Goal: Complete application form

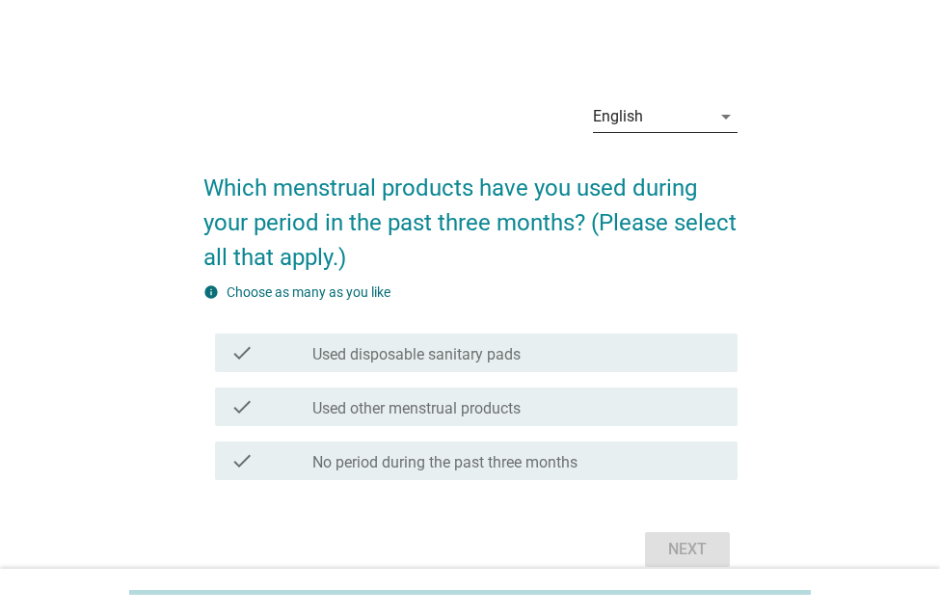
click at [702, 124] on div "English" at bounding box center [652, 116] width 118 height 31
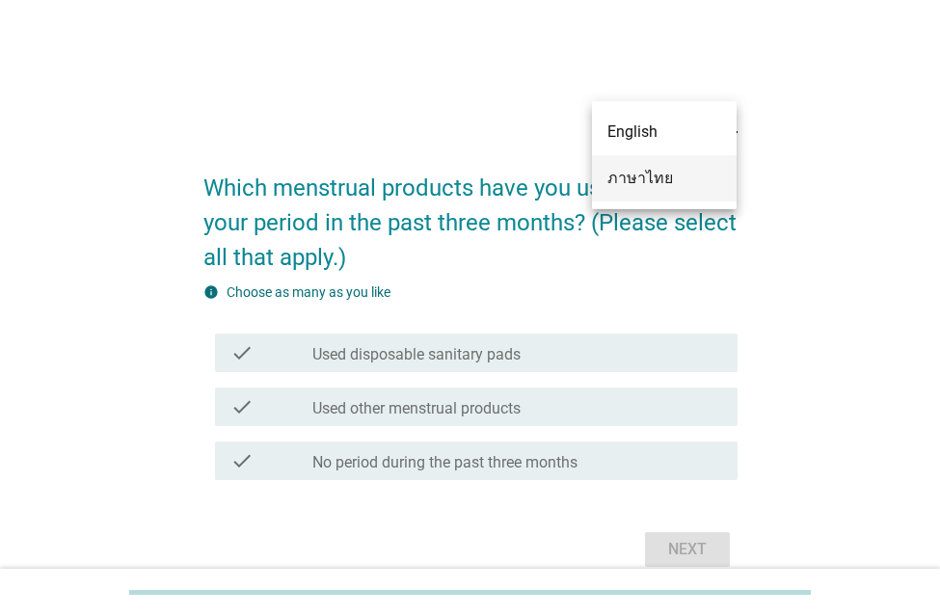
click at [647, 179] on div "ภาษาไทย" at bounding box center [664, 178] width 114 height 23
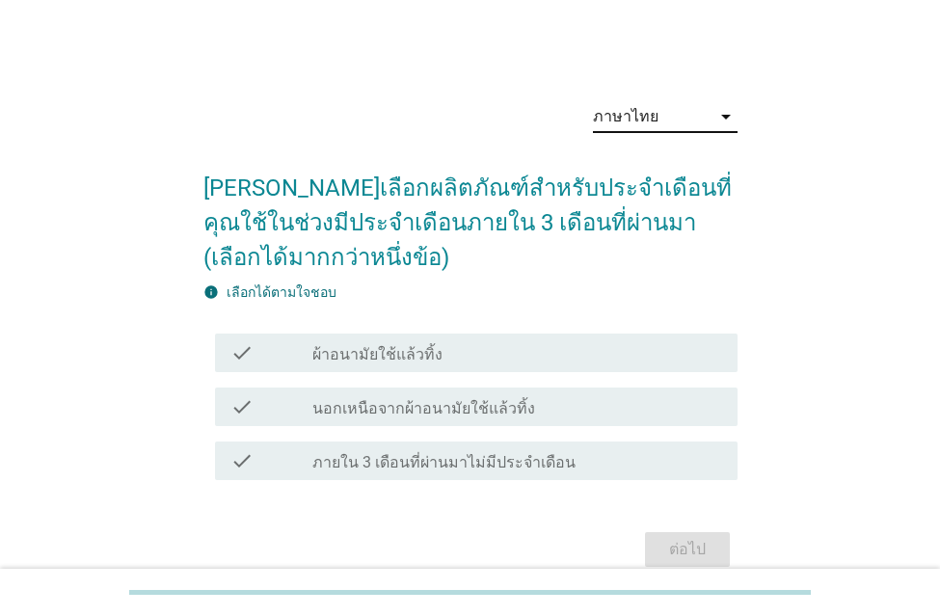
click at [442, 354] on div "check_box_outline_blank ผ้าอนามัยใช้แล้วทิ้ง" at bounding box center [517, 352] width 410 height 23
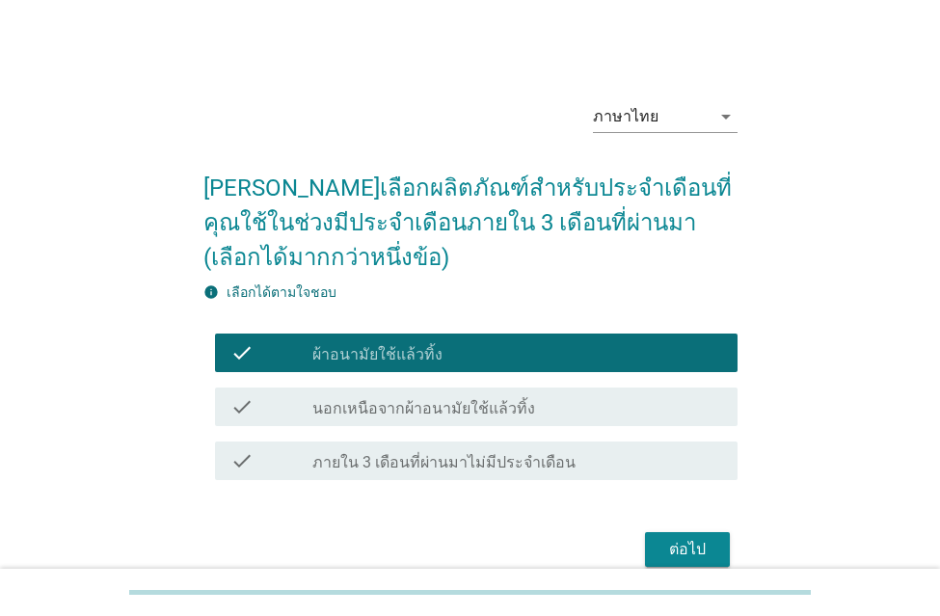
click at [672, 548] on div "ต่อไป" at bounding box center [687, 549] width 54 height 23
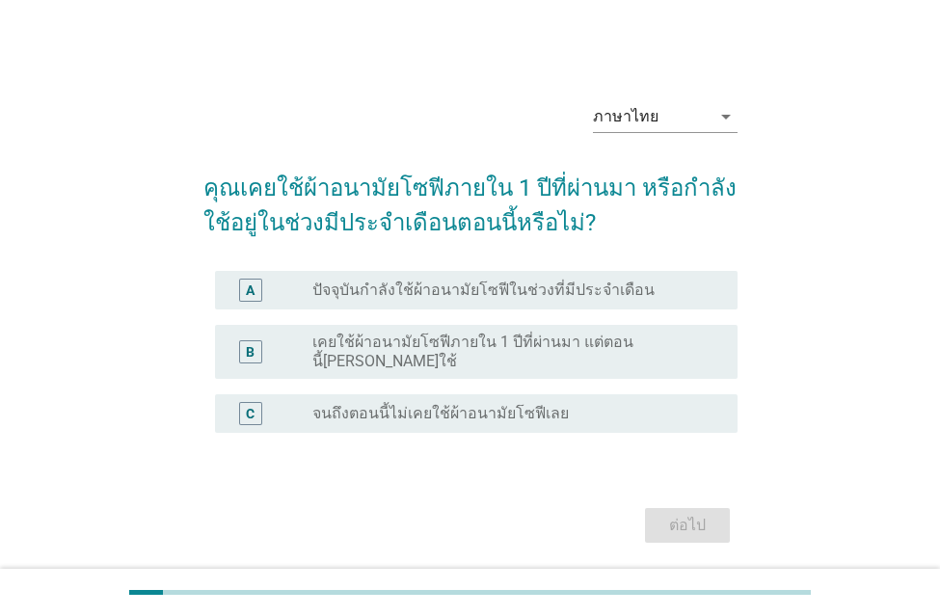
click at [415, 296] on label "ปัจจุบันกำลังใช้ผ้าอนามัยโซฟีในช่วงที่มีประจำเดือน" at bounding box center [483, 290] width 342 height 19
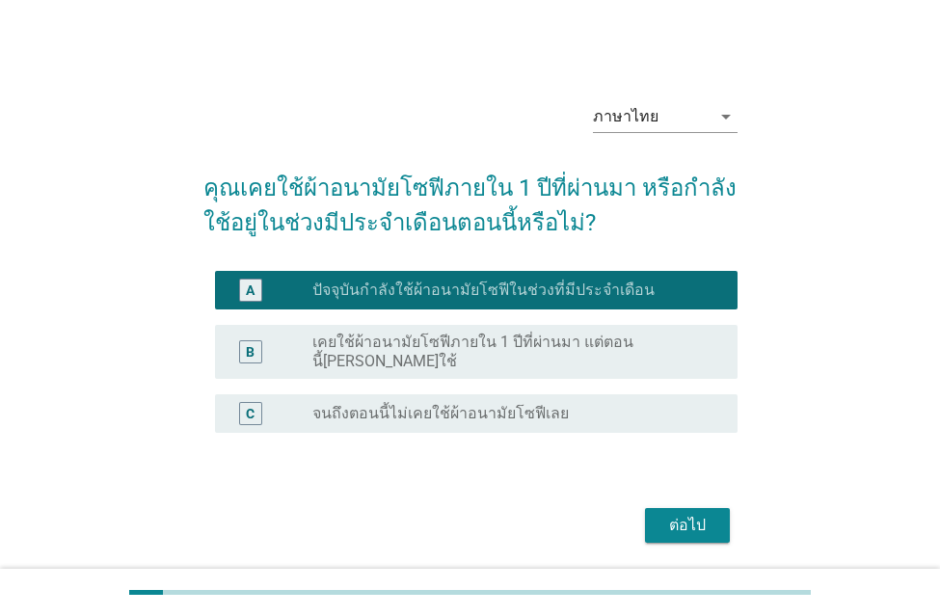
click at [682, 514] on div "ต่อไป" at bounding box center [687, 525] width 54 height 23
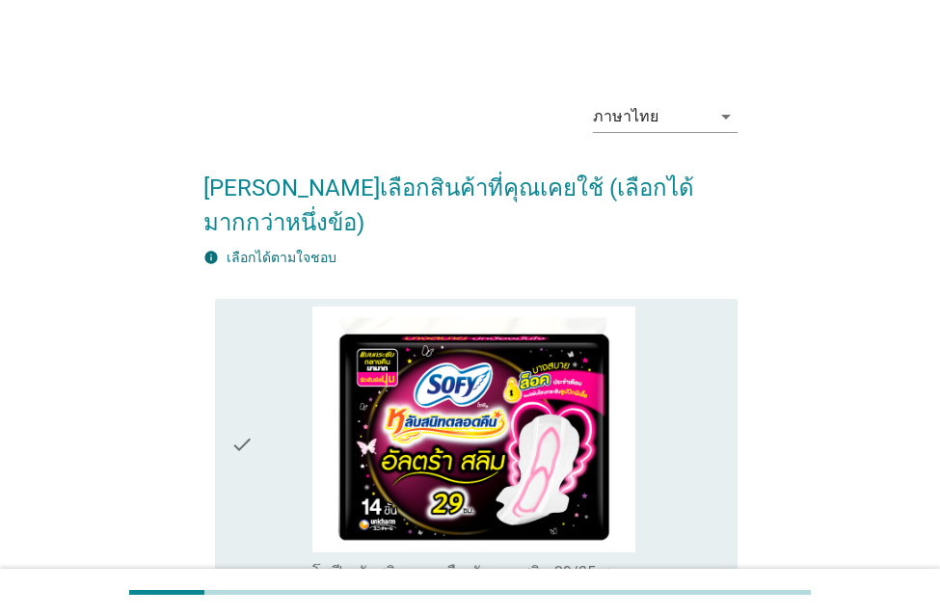
scroll to position [289, 0]
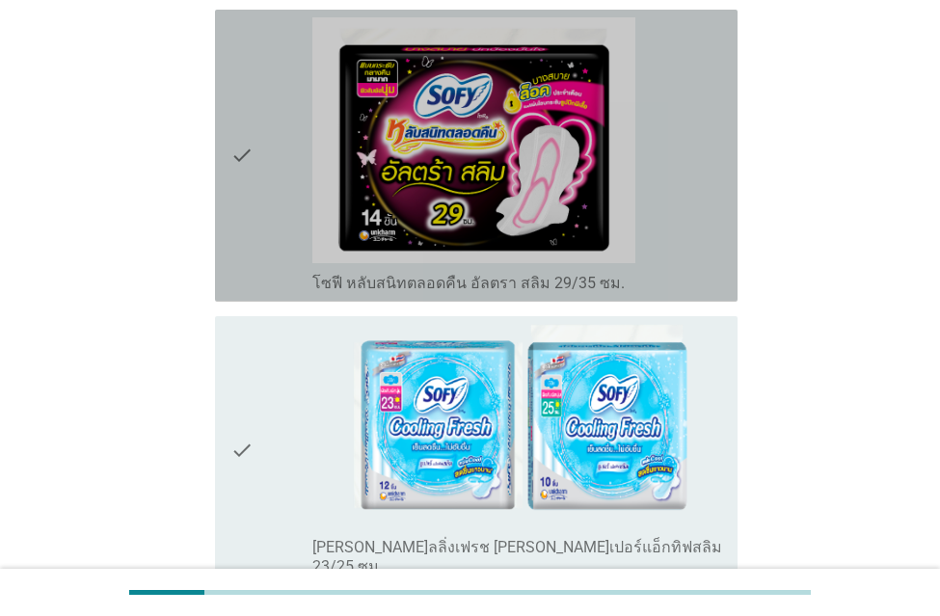
click at [275, 130] on div "check" at bounding box center [271, 155] width 82 height 277
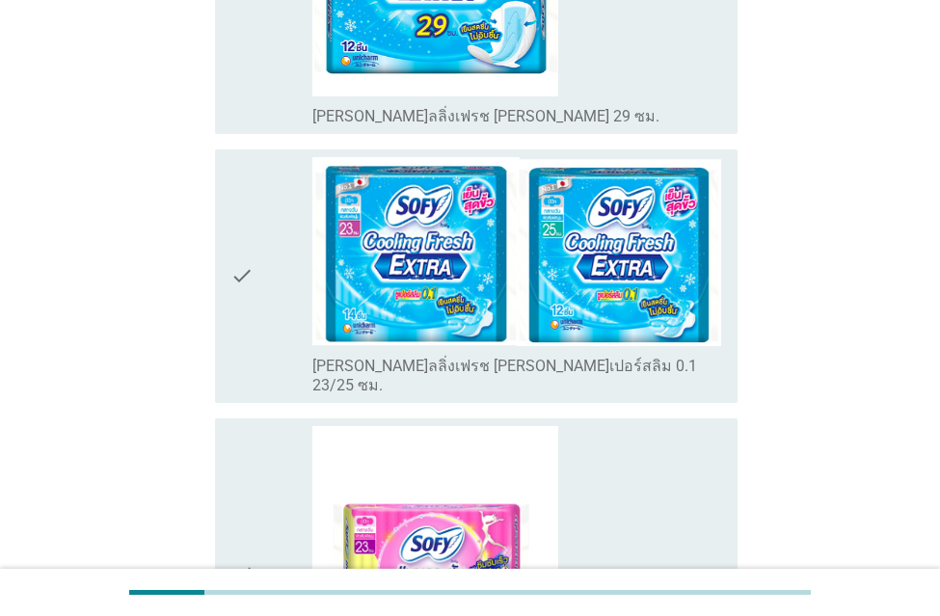
scroll to position [1060, 0]
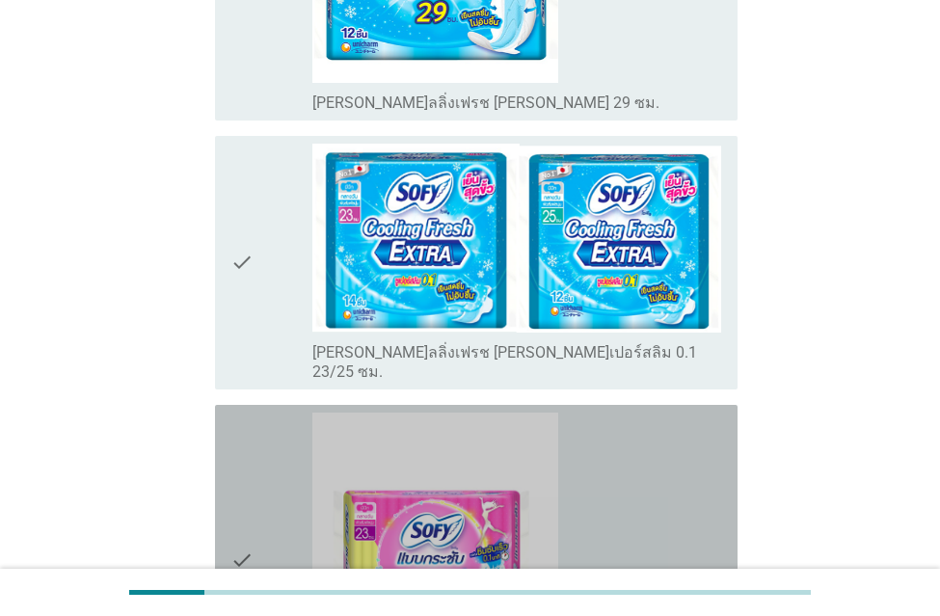
click at [254, 417] on div "check" at bounding box center [271, 561] width 82 height 296
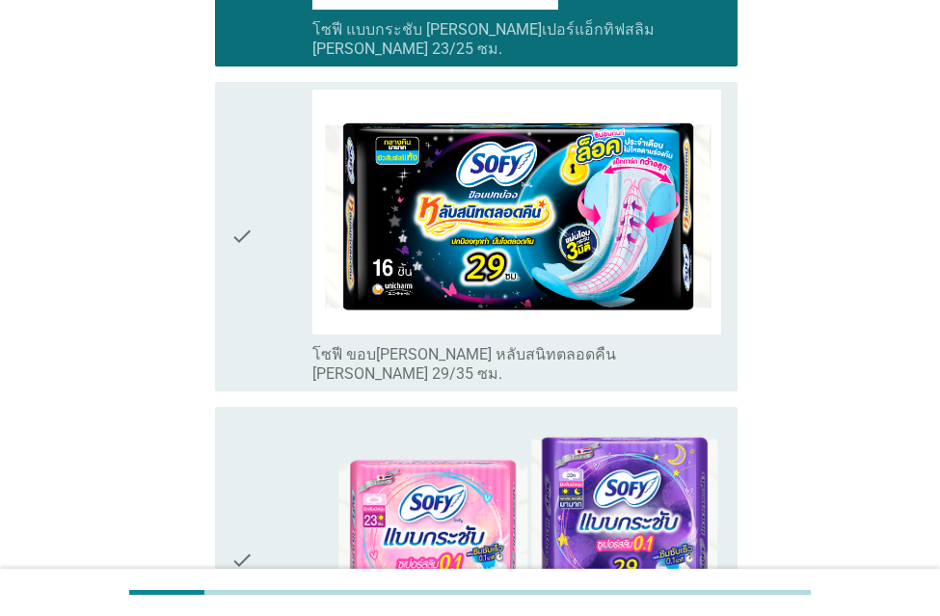
scroll to position [1735, 0]
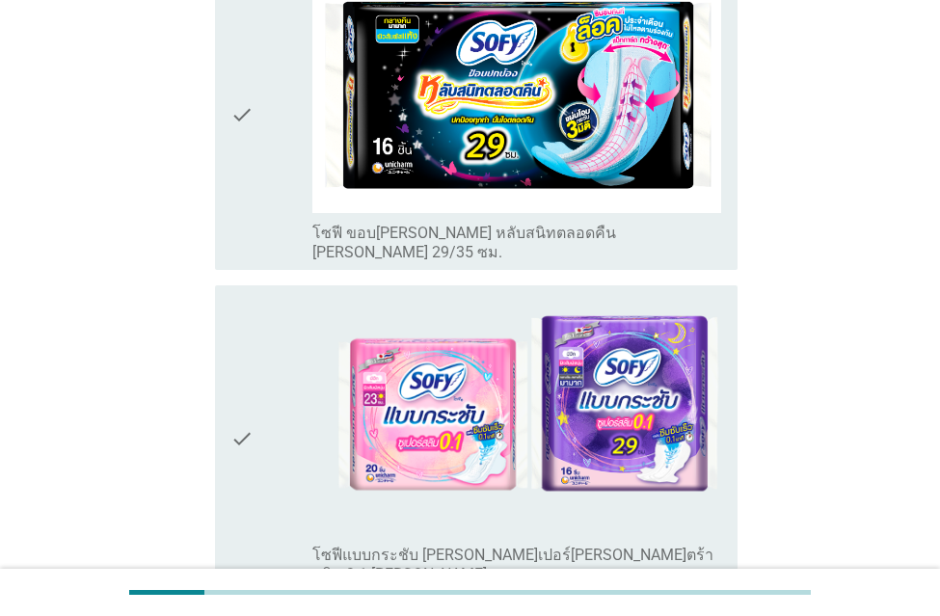
click at [252, 66] on icon "check" at bounding box center [241, 115] width 23 height 295
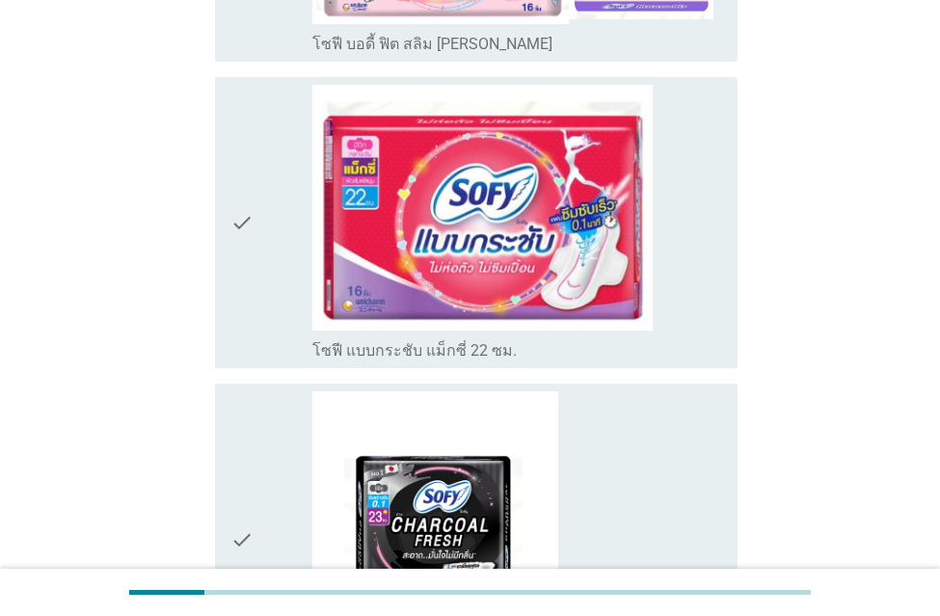
scroll to position [4916, 0]
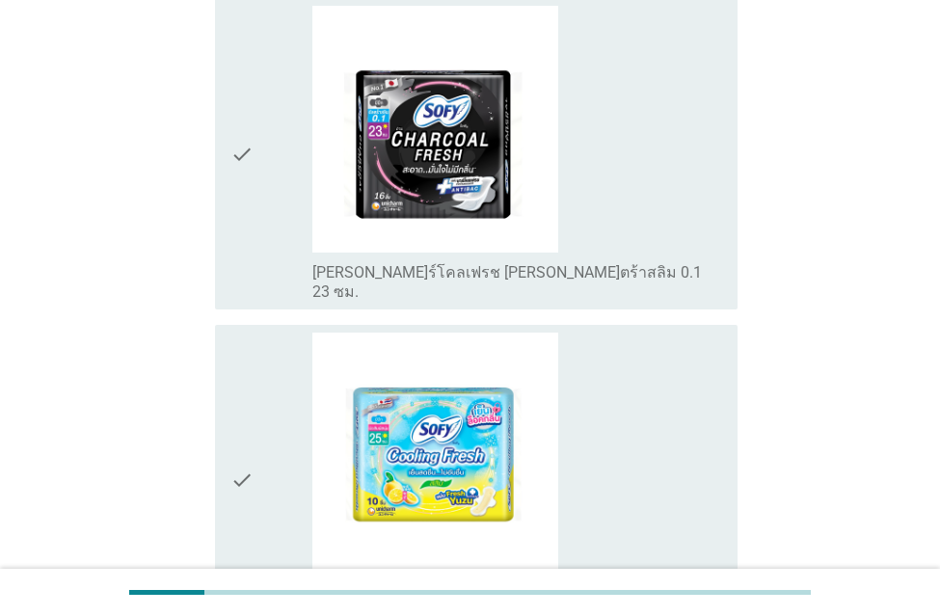
click at [282, 44] on div "check" at bounding box center [271, 154] width 82 height 296
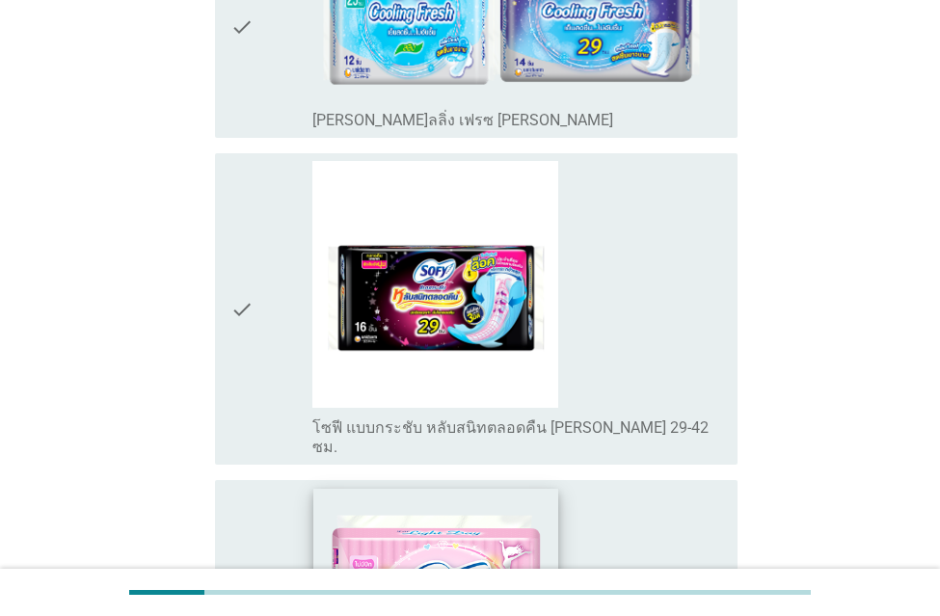
scroll to position [6335, 0]
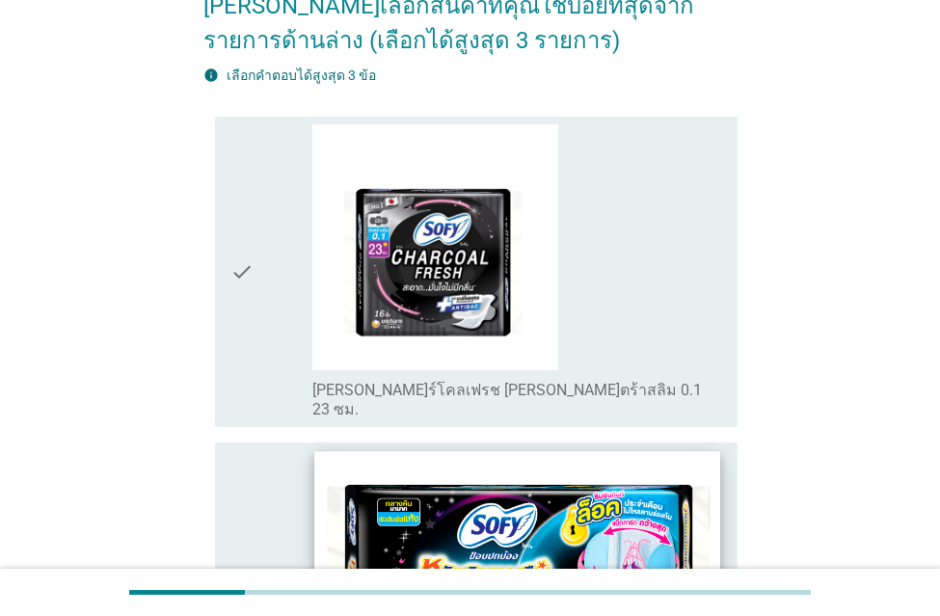
scroll to position [386, 0]
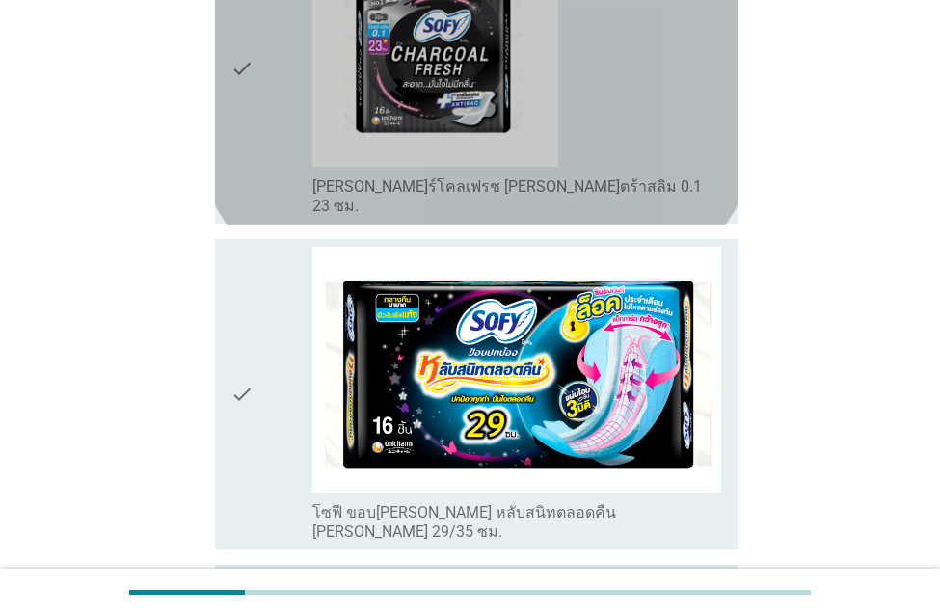
click at [266, 75] on div "check" at bounding box center [271, 69] width 82 height 296
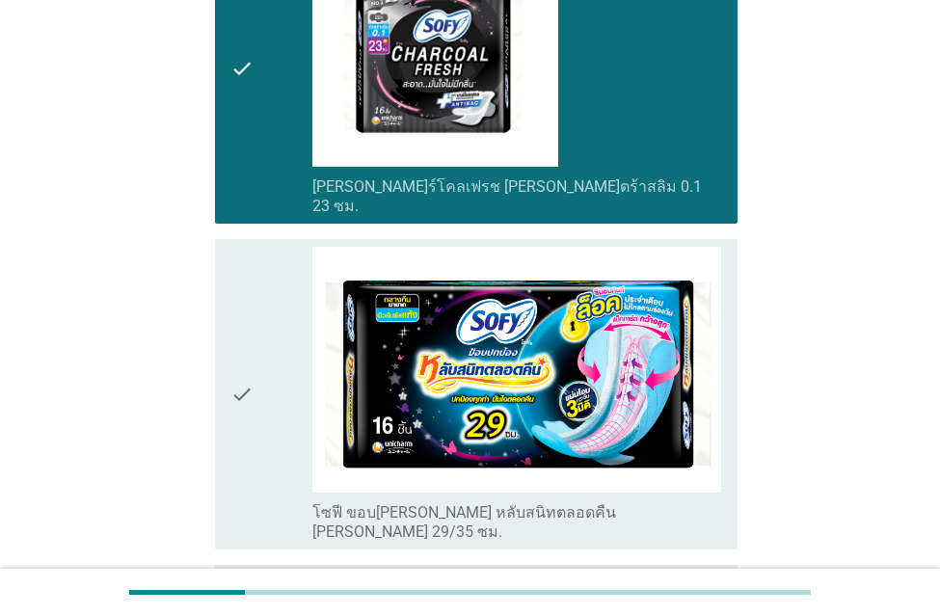
click at [287, 372] on div "check" at bounding box center [271, 394] width 82 height 295
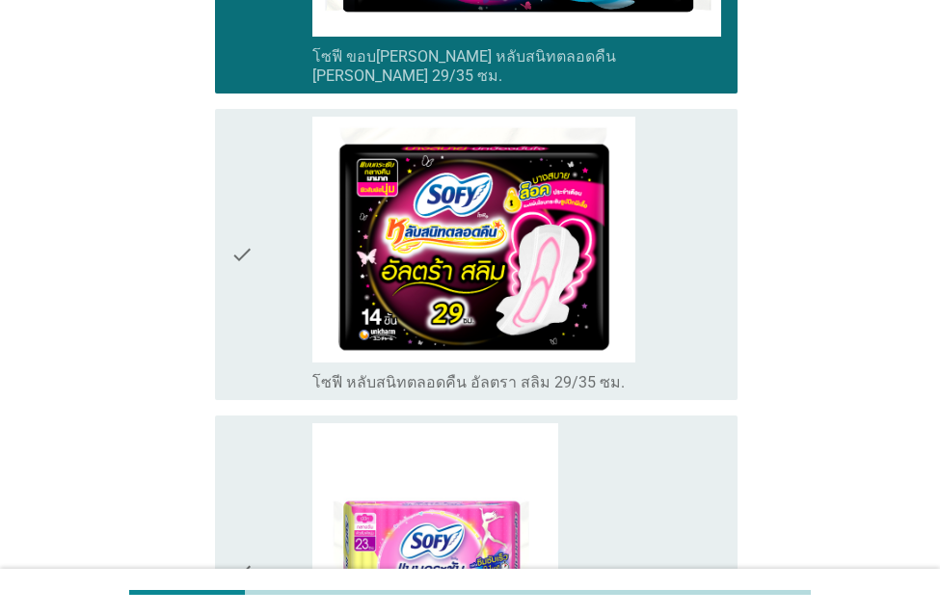
scroll to position [868, 0]
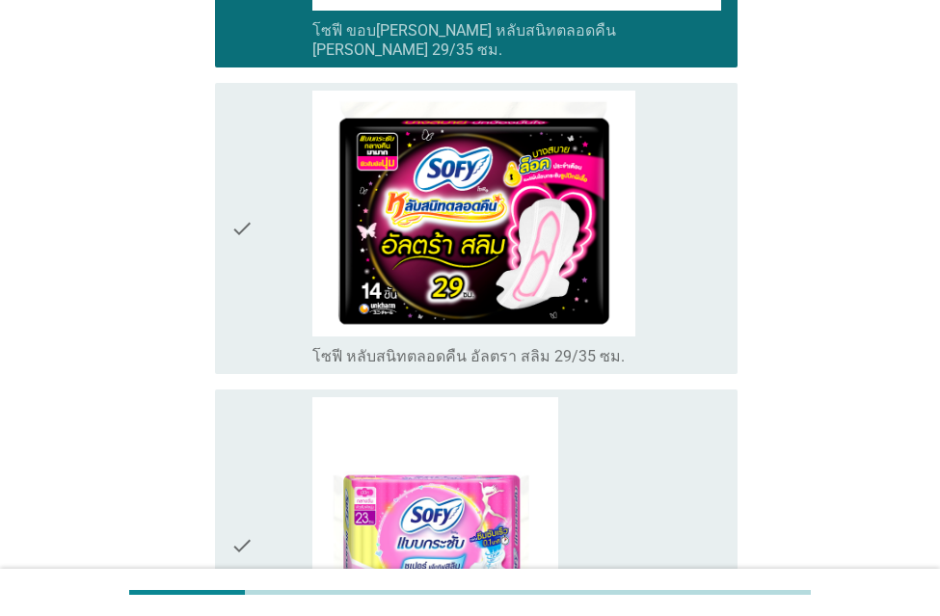
click at [254, 210] on div "check" at bounding box center [271, 229] width 82 height 277
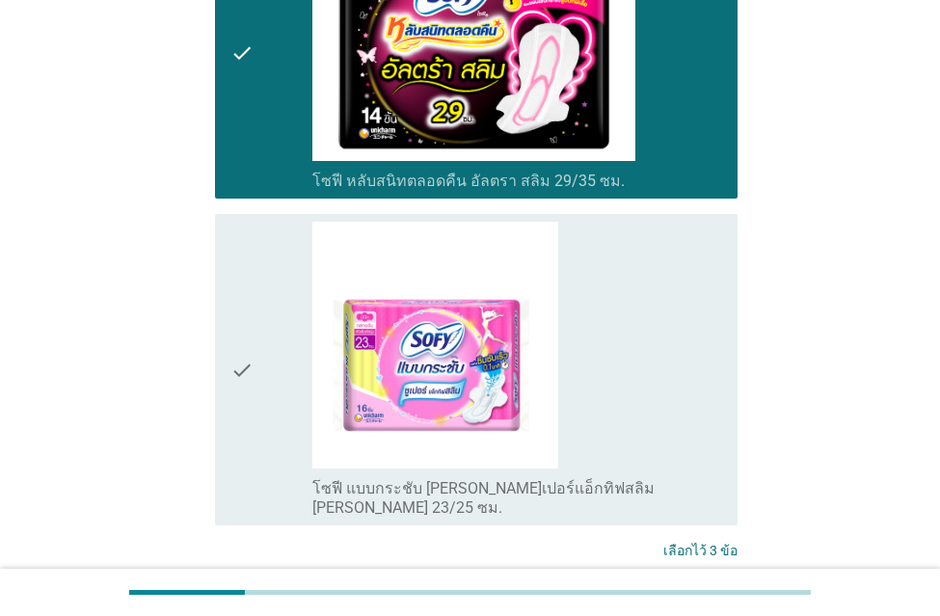
scroll to position [1147, 0]
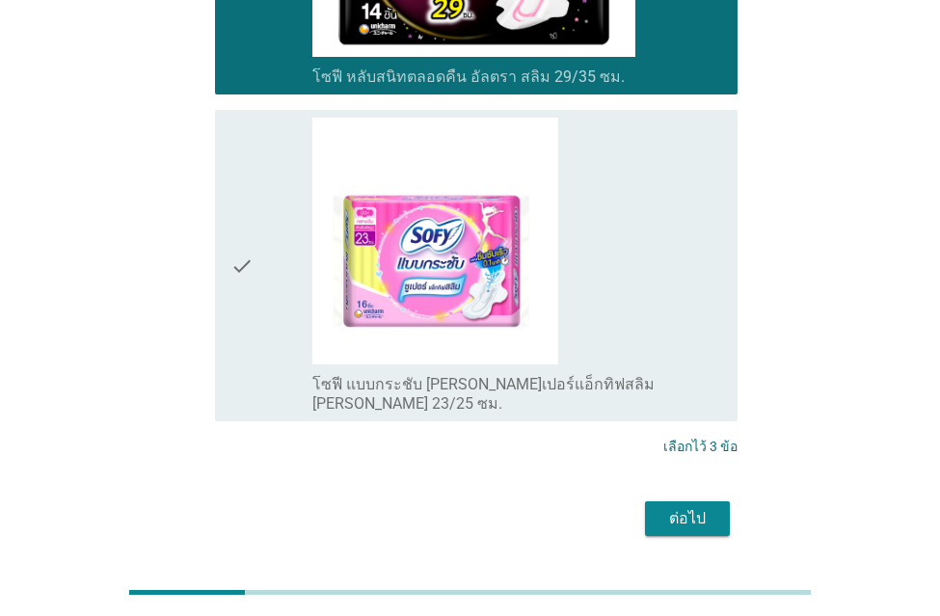
click at [704, 507] on div "ต่อไป" at bounding box center [687, 518] width 54 height 23
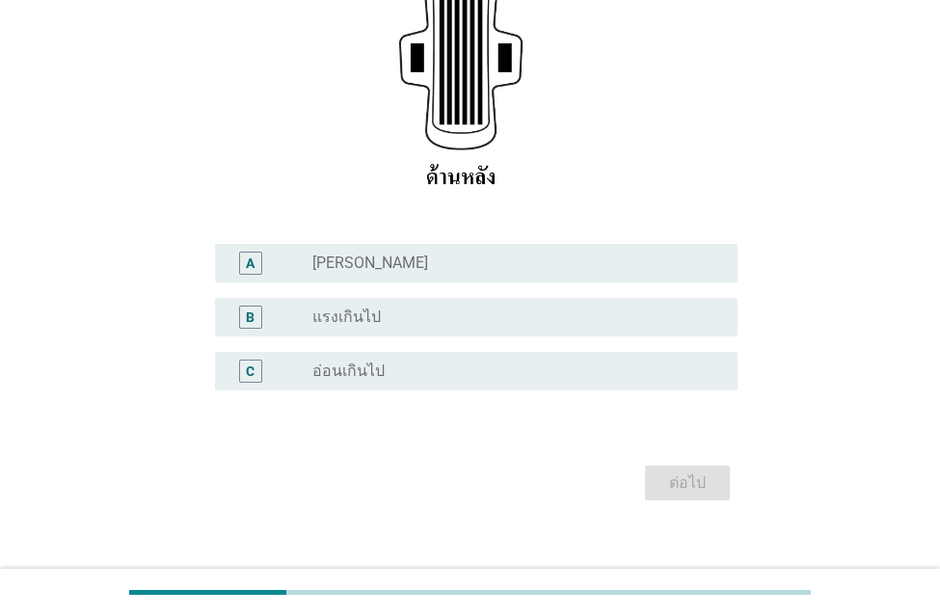
scroll to position [386, 0]
click at [323, 267] on label "[PERSON_NAME]" at bounding box center [370, 262] width 116 height 19
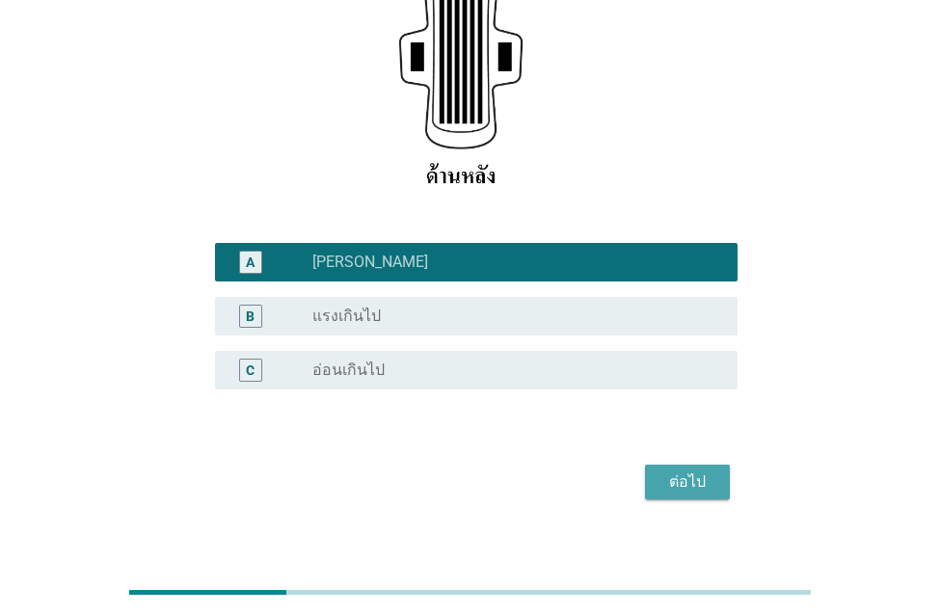
click at [689, 493] on div "ต่อไป" at bounding box center [687, 481] width 54 height 23
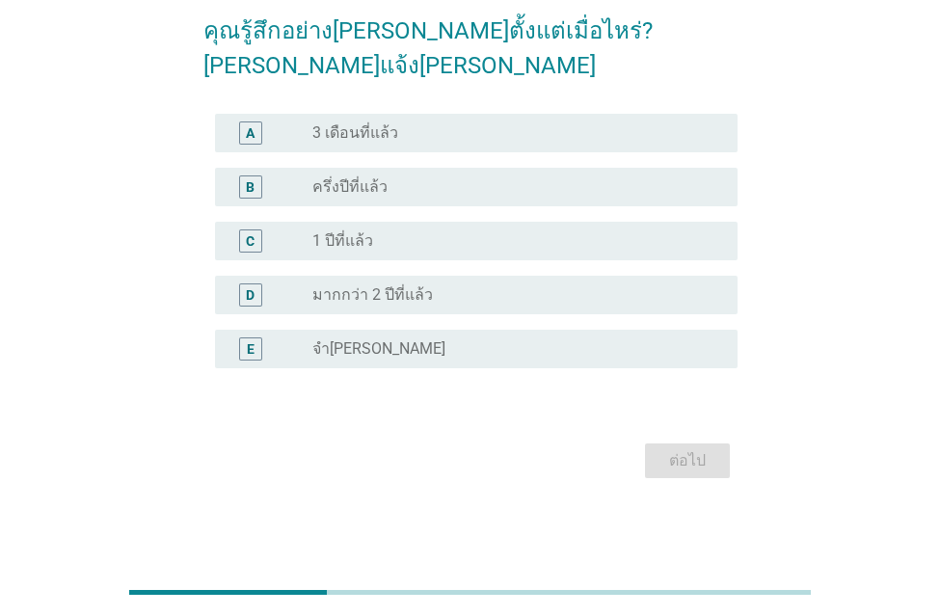
scroll to position [0, 0]
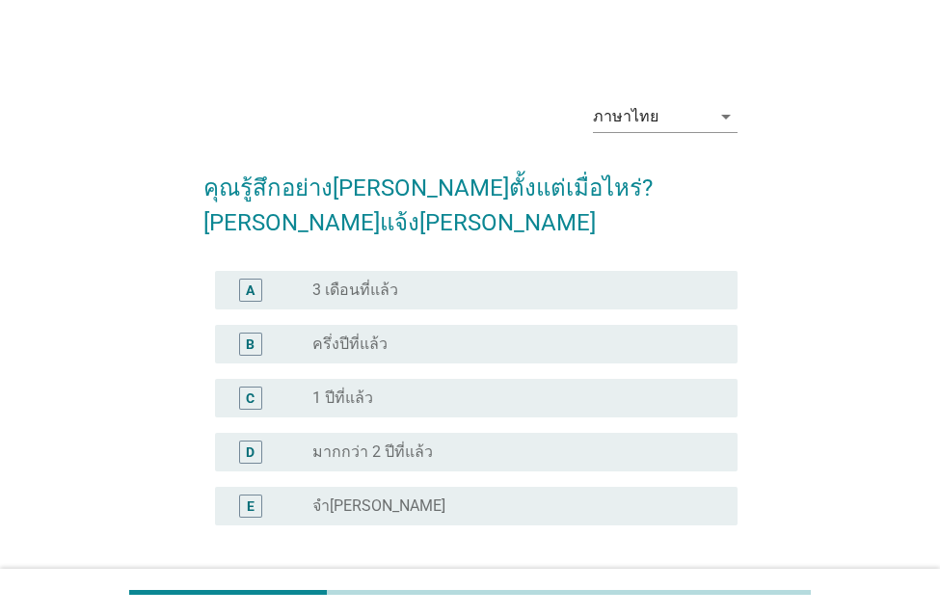
click at [351, 335] on label "ครึ่งปีที่แล้ว" at bounding box center [349, 344] width 75 height 19
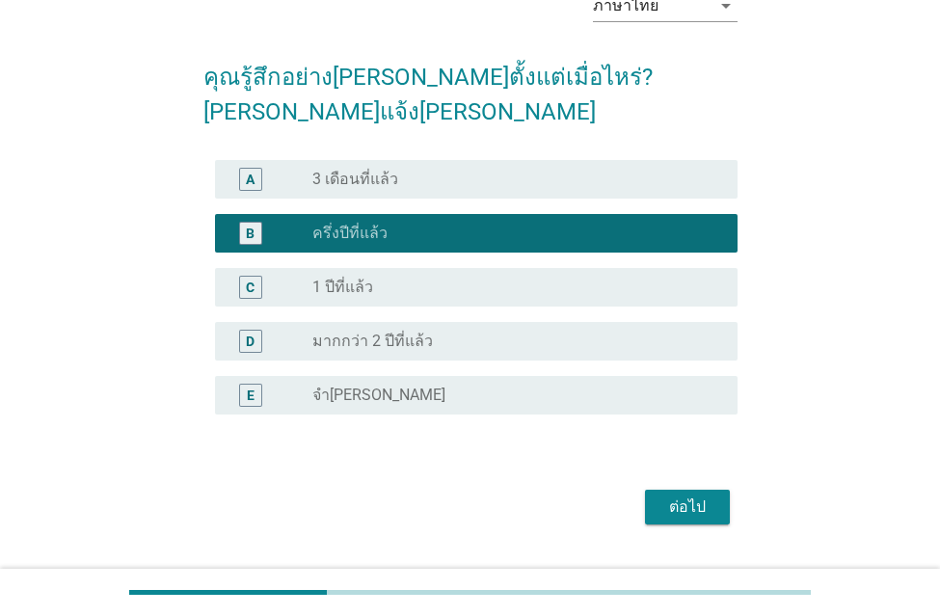
scroll to position [122, 0]
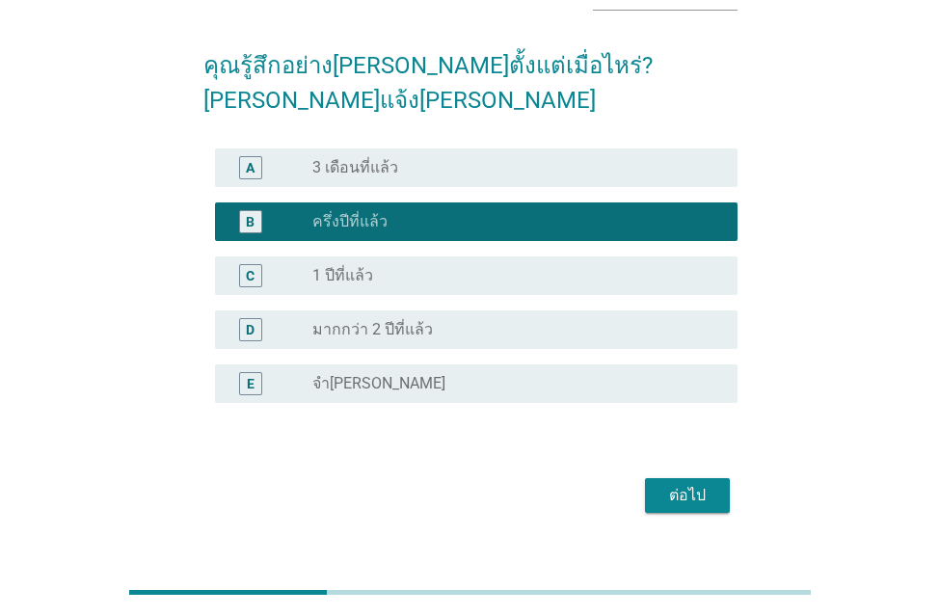
click at [681, 484] on div "ต่อไป" at bounding box center [687, 495] width 54 height 23
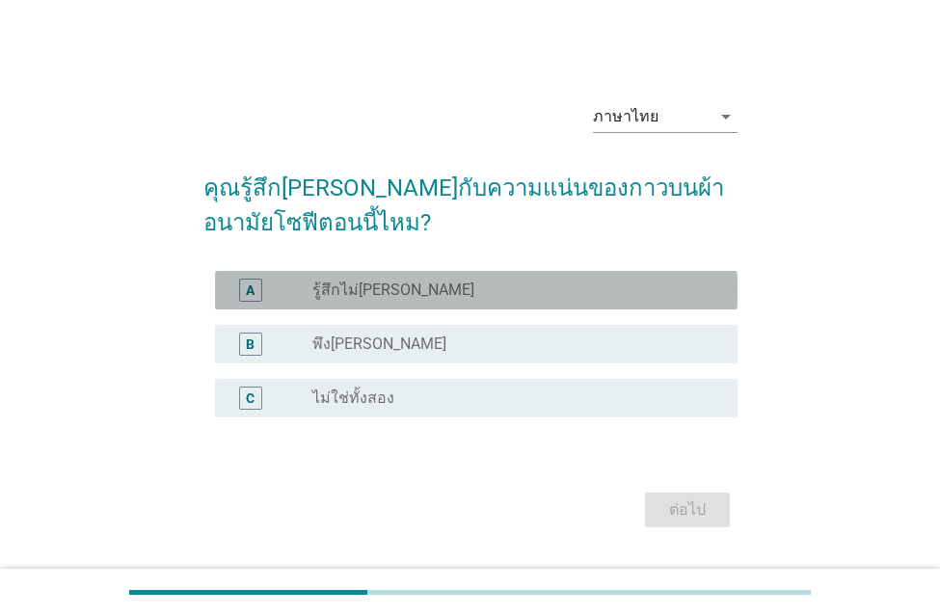
click at [343, 291] on label "รู้สึกไม่[PERSON_NAME]" at bounding box center [393, 290] width 162 height 19
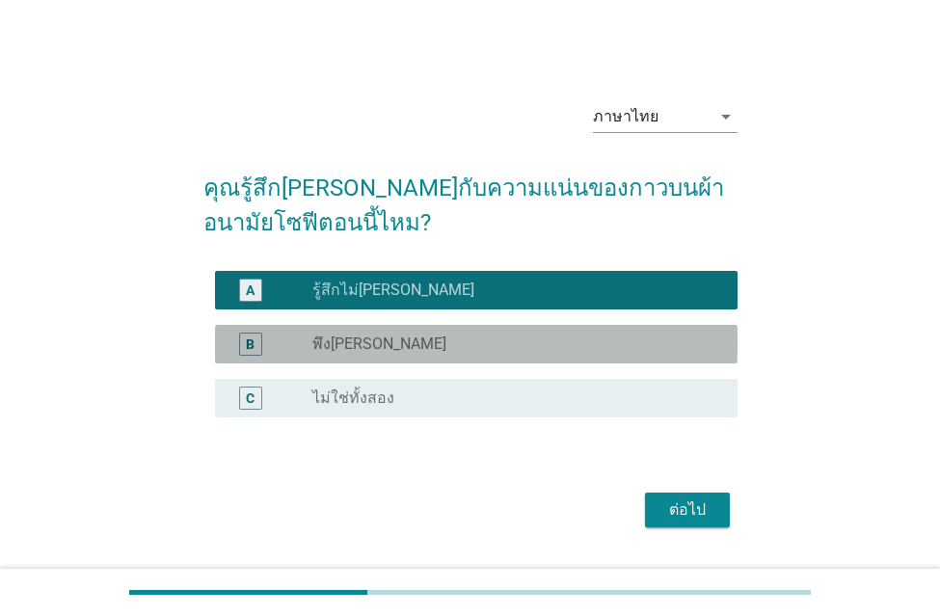
click at [347, 354] on div "radio_button_unchecked พึง[PERSON_NAME]" at bounding box center [517, 344] width 410 height 23
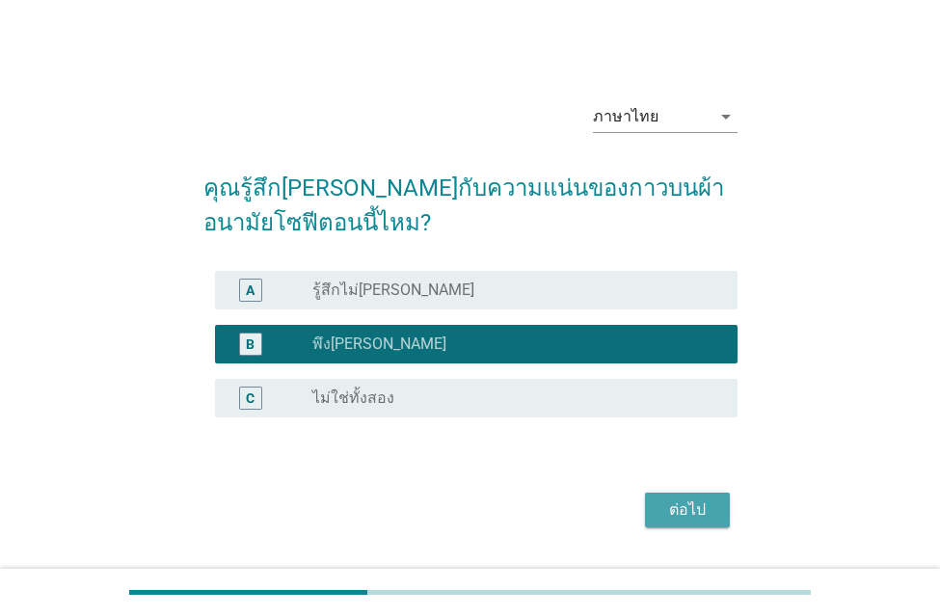
click at [699, 505] on div "ต่อไป" at bounding box center [687, 509] width 54 height 23
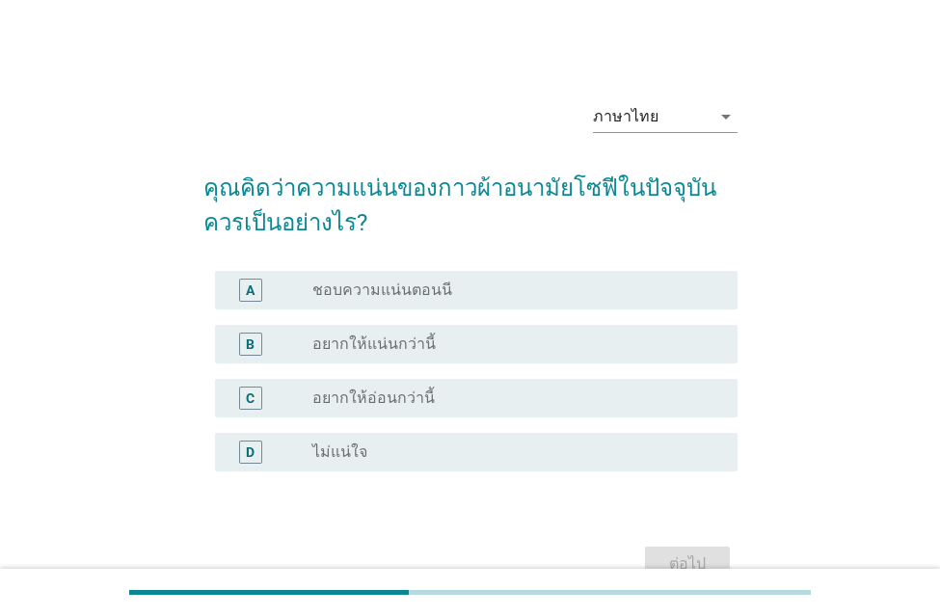
click at [370, 349] on label "อยากให้แน่นกว่านี้" at bounding box center [373, 344] width 123 height 19
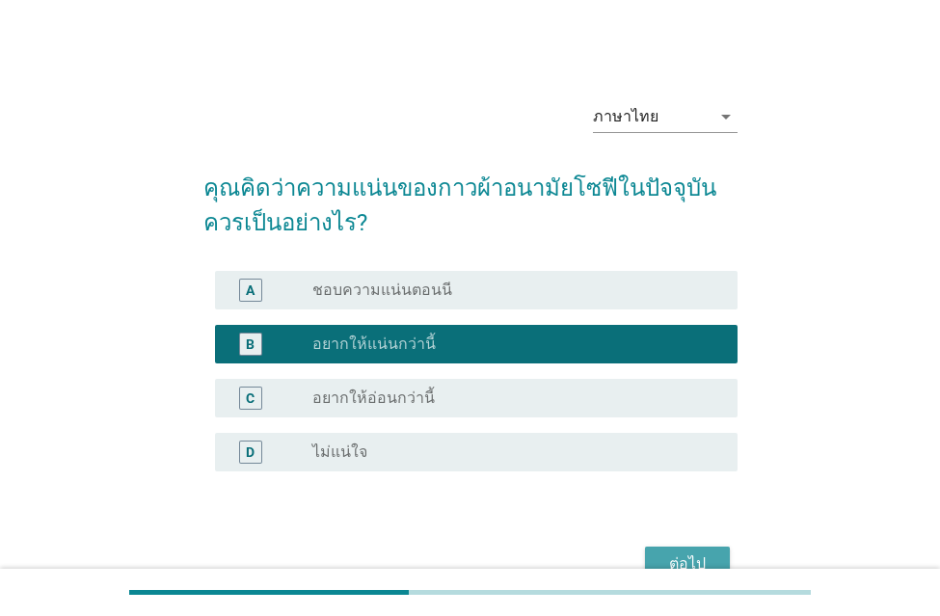
click at [677, 553] on div "ต่อไป" at bounding box center [687, 563] width 54 height 23
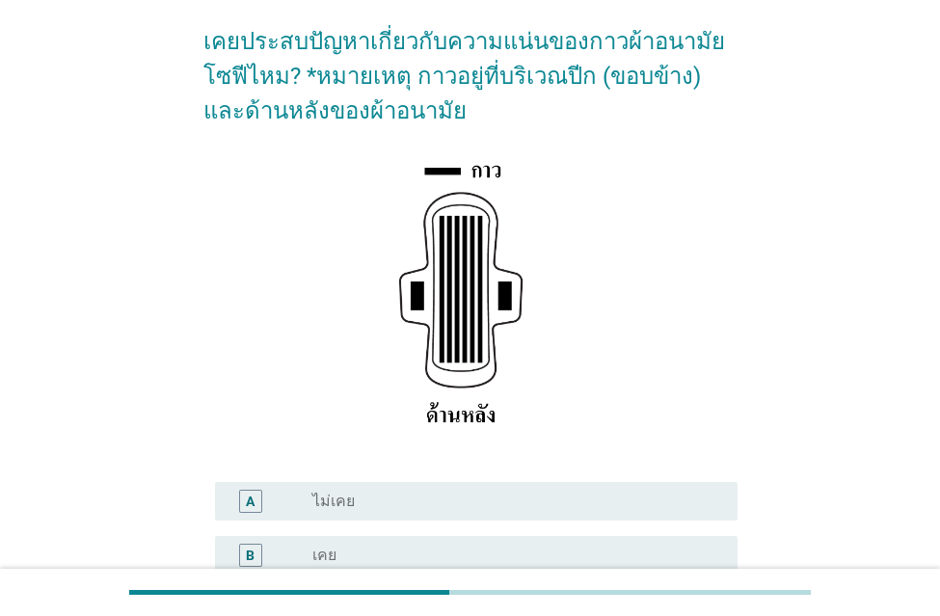
scroll to position [353, 0]
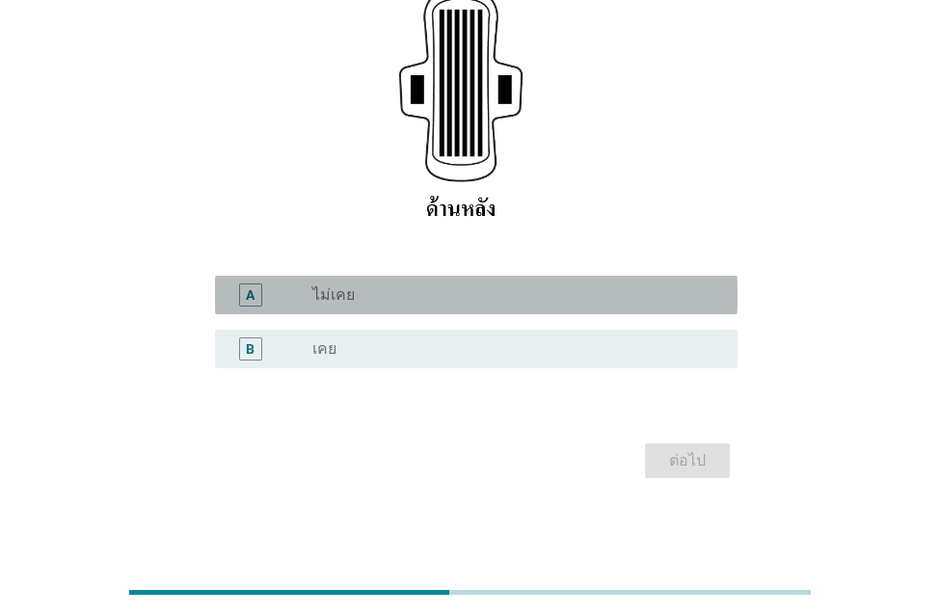
click at [335, 302] on label "ไม่เคย" at bounding box center [333, 294] width 42 height 19
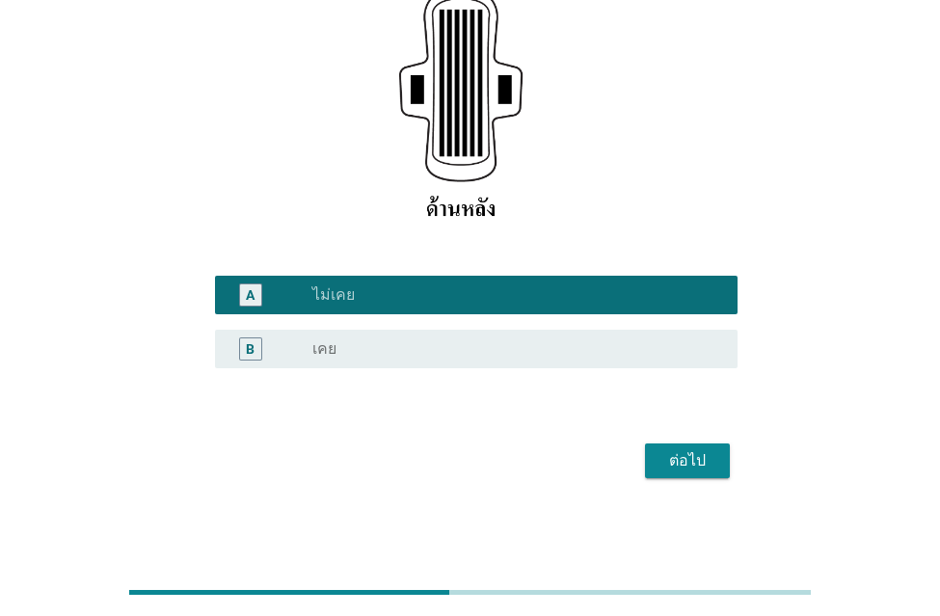
click at [318, 343] on label "เคย" at bounding box center [324, 348] width 24 height 19
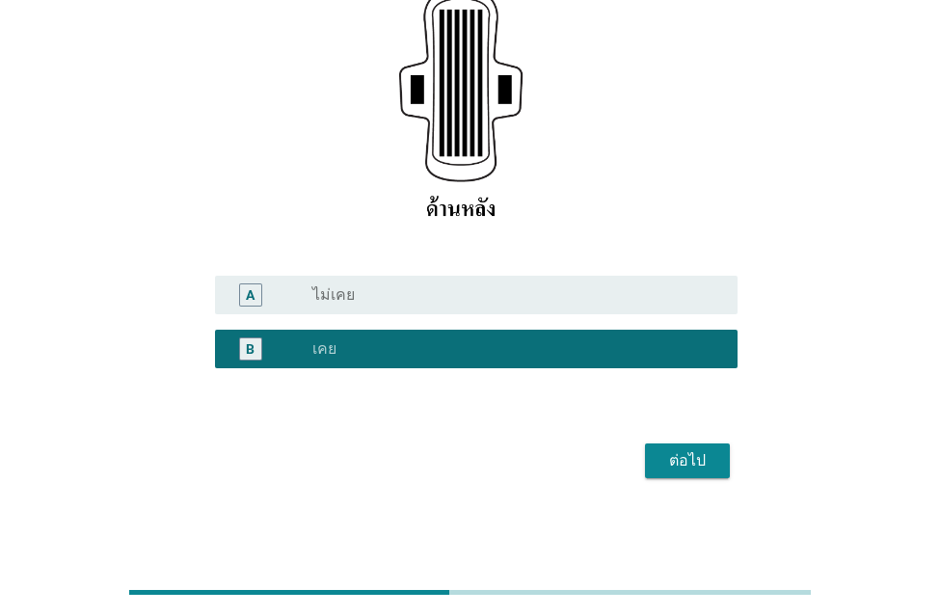
click at [692, 457] on div "ต่อไป" at bounding box center [687, 460] width 54 height 23
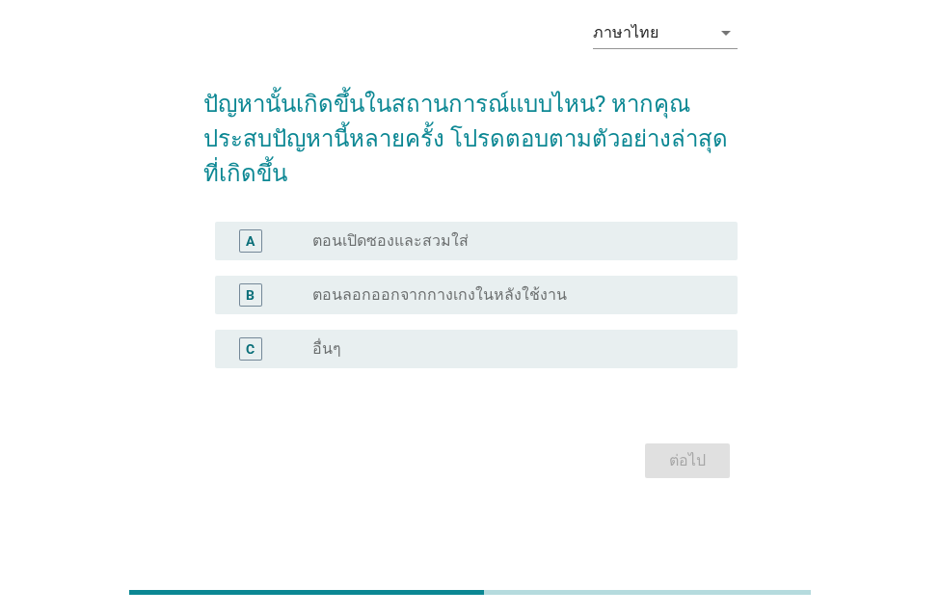
scroll to position [0, 0]
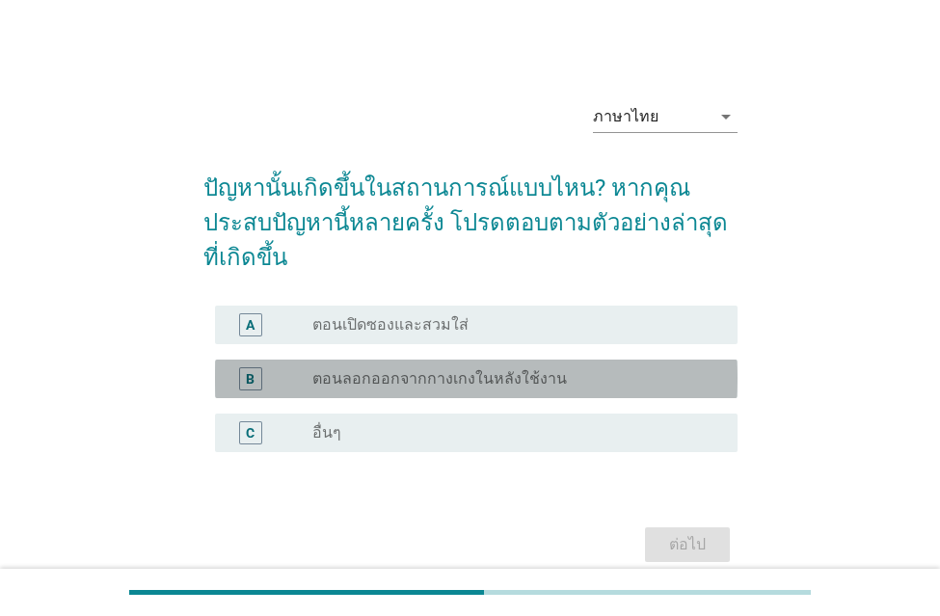
click at [338, 369] on label "ตอนลอกออกจากกางเกงในหลังใช้งาน" at bounding box center [439, 378] width 254 height 19
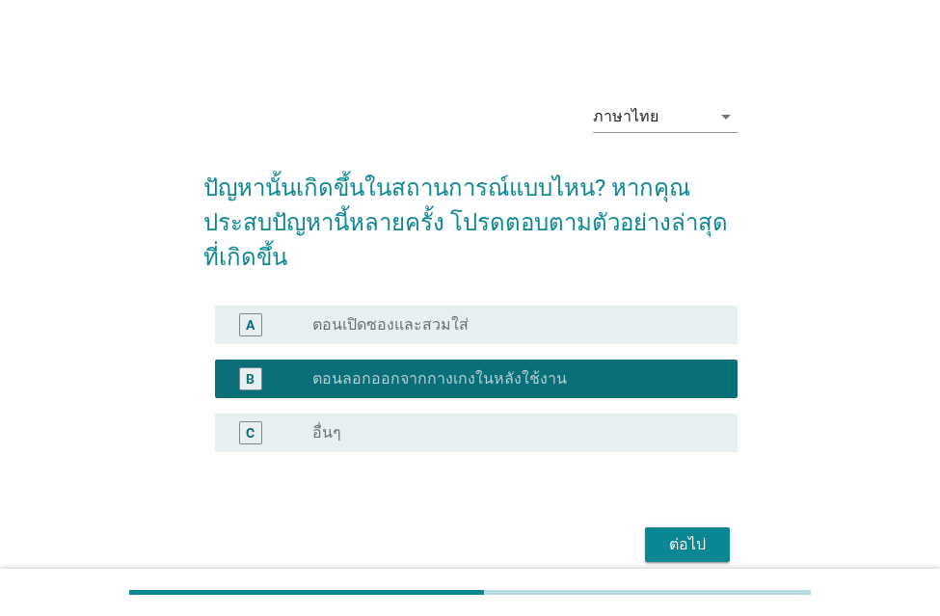
click at [702, 533] on div "ต่อไป" at bounding box center [687, 544] width 54 height 23
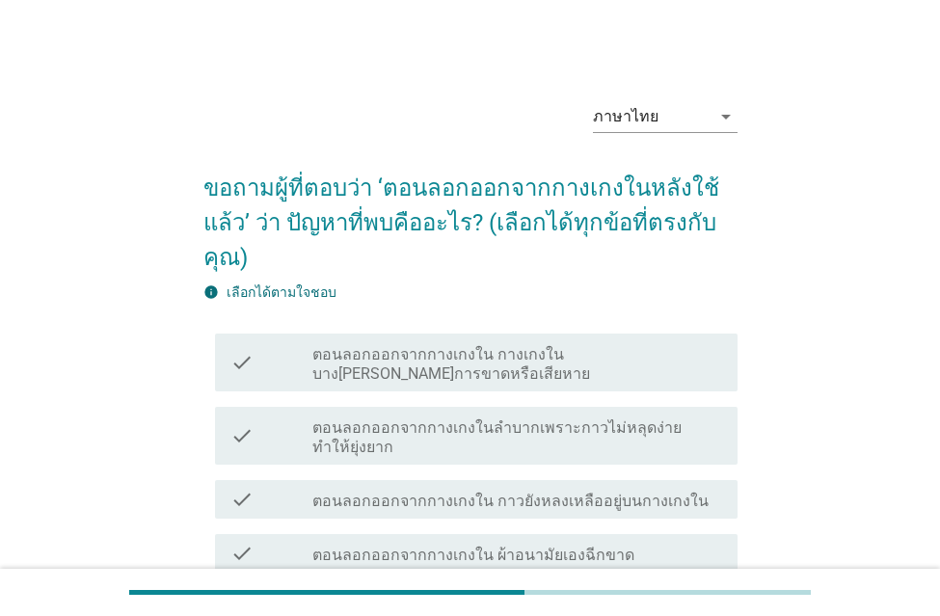
click at [391, 356] on label "ตอนลอกออกจากกางเกงใน กางเกงในบาง[PERSON_NAME]การขาดหรือเสียหาย" at bounding box center [517, 364] width 410 height 39
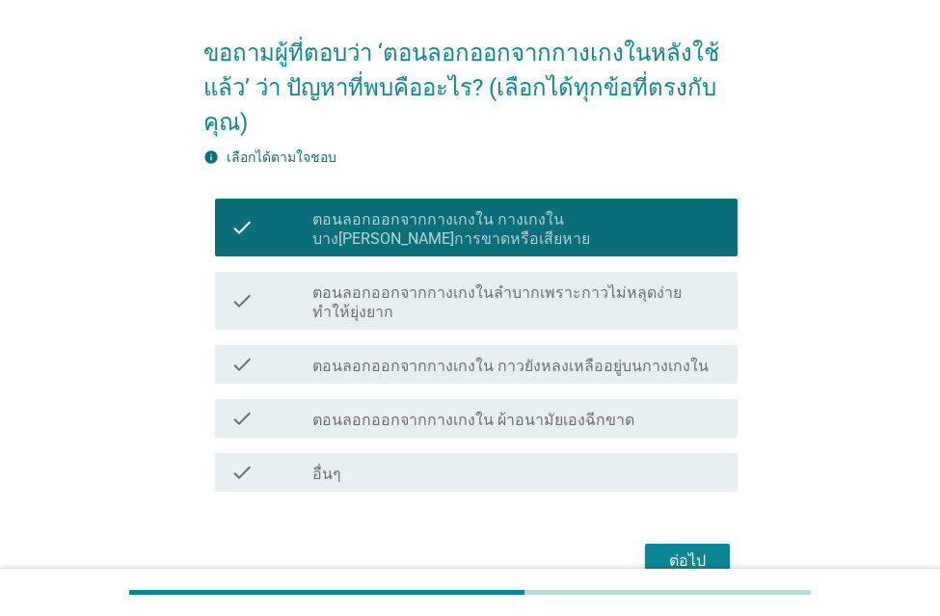
scroll to position [235, 0]
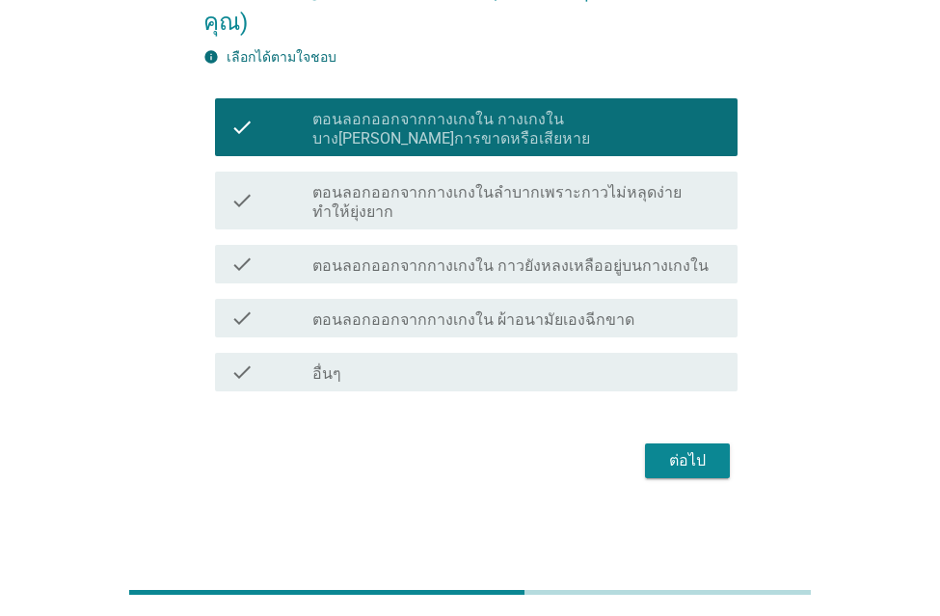
click at [668, 454] on div "ต่อไป" at bounding box center [687, 460] width 54 height 23
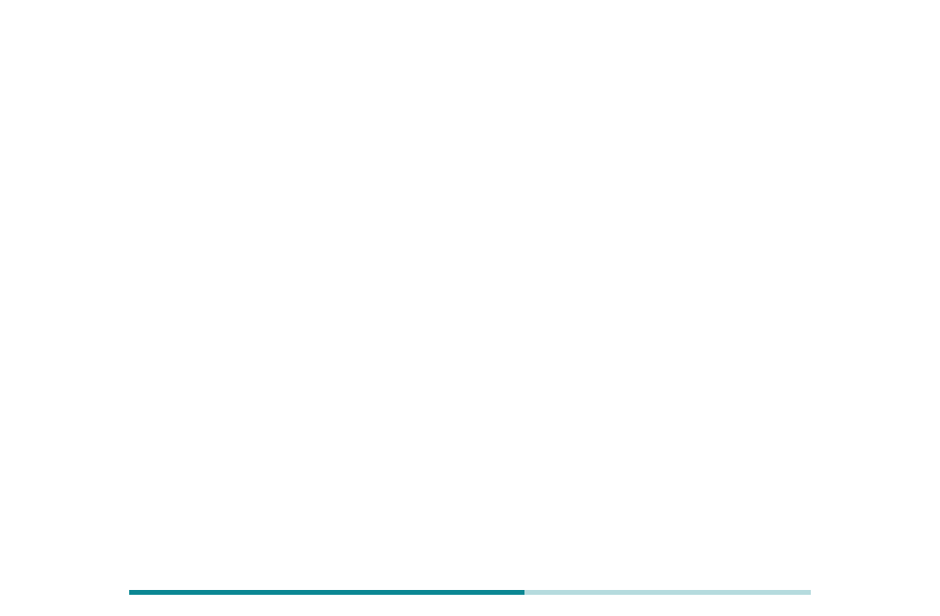
scroll to position [0, 0]
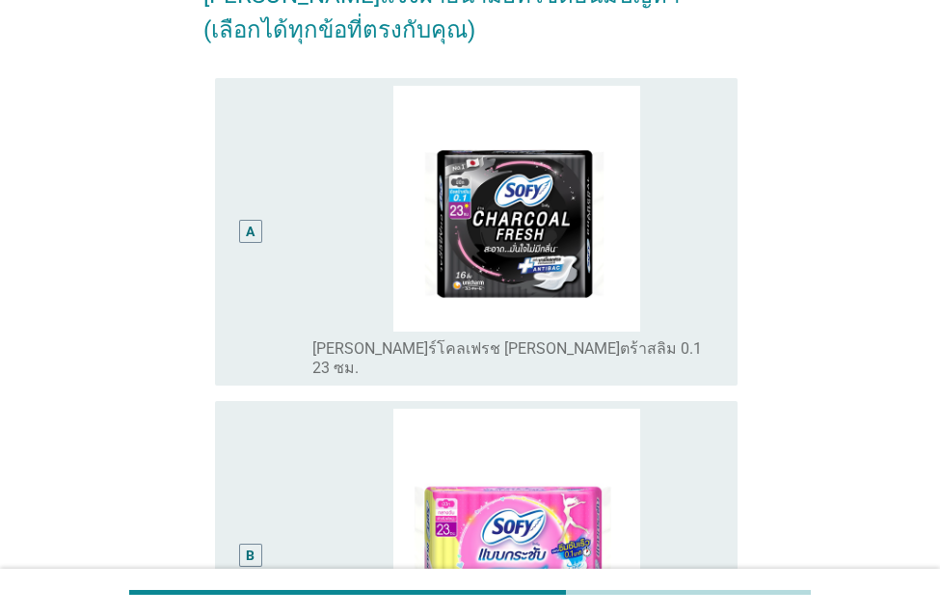
click at [275, 203] on div "A" at bounding box center [271, 232] width 82 height 293
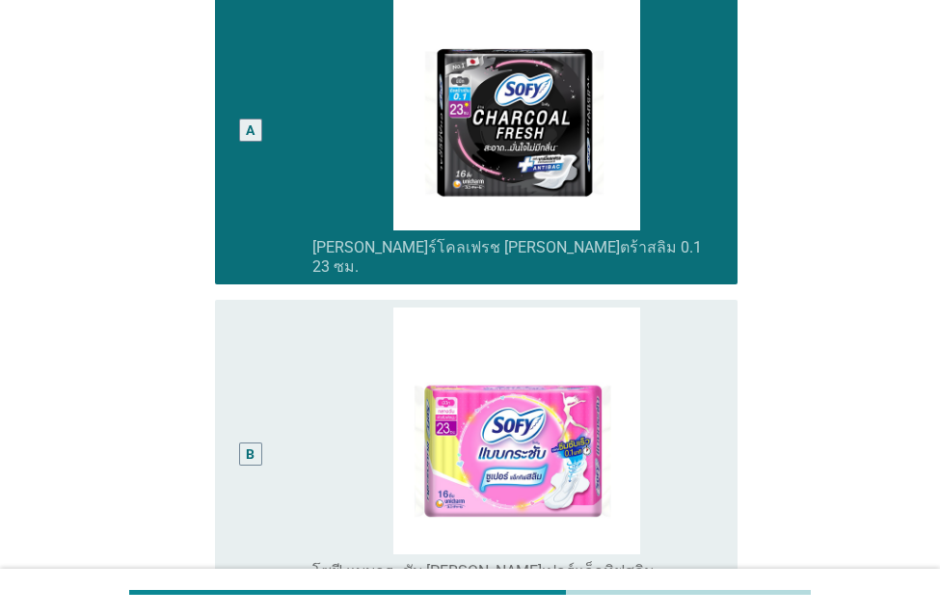
scroll to position [482, 0]
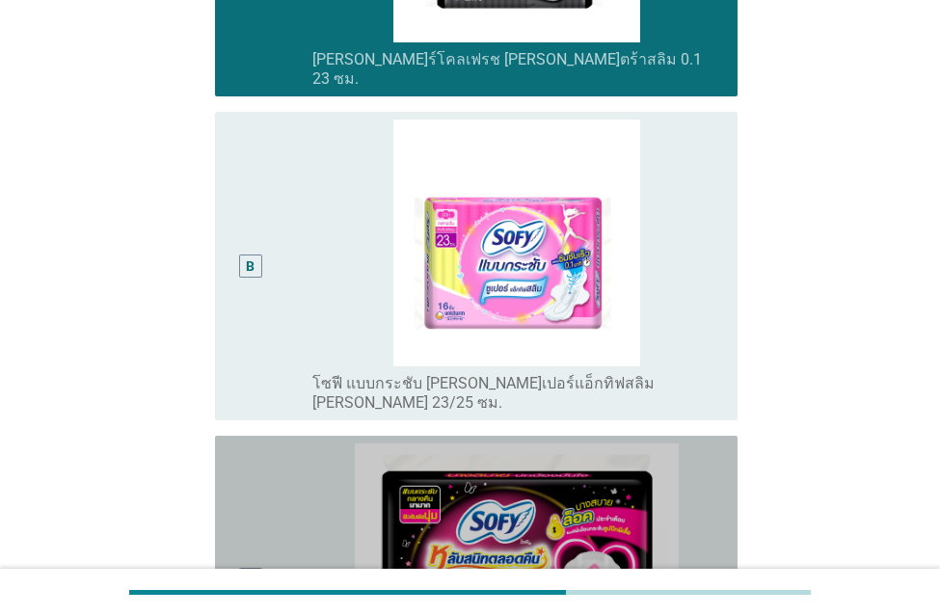
click at [273, 480] on div "C" at bounding box center [271, 580] width 82 height 274
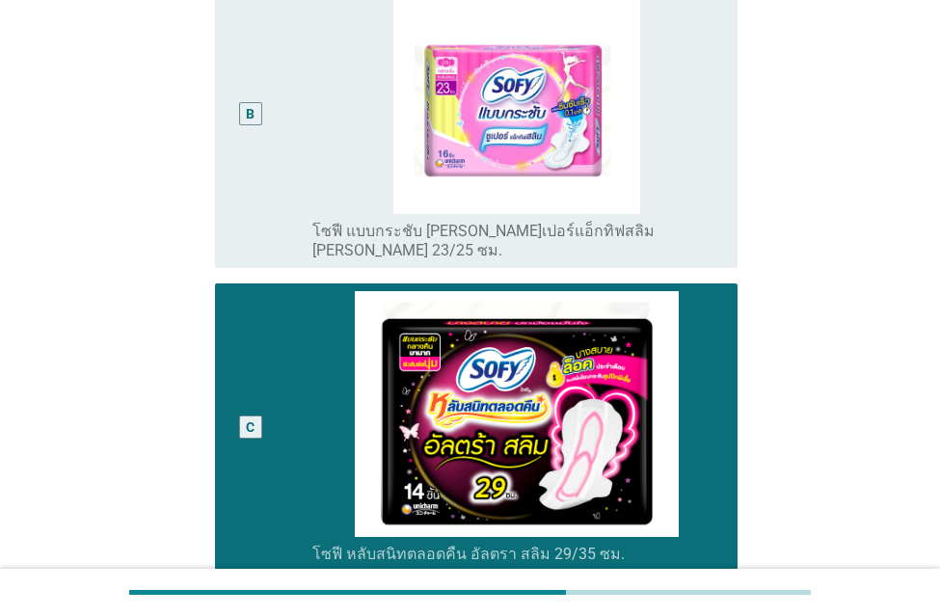
scroll to position [1060, 0]
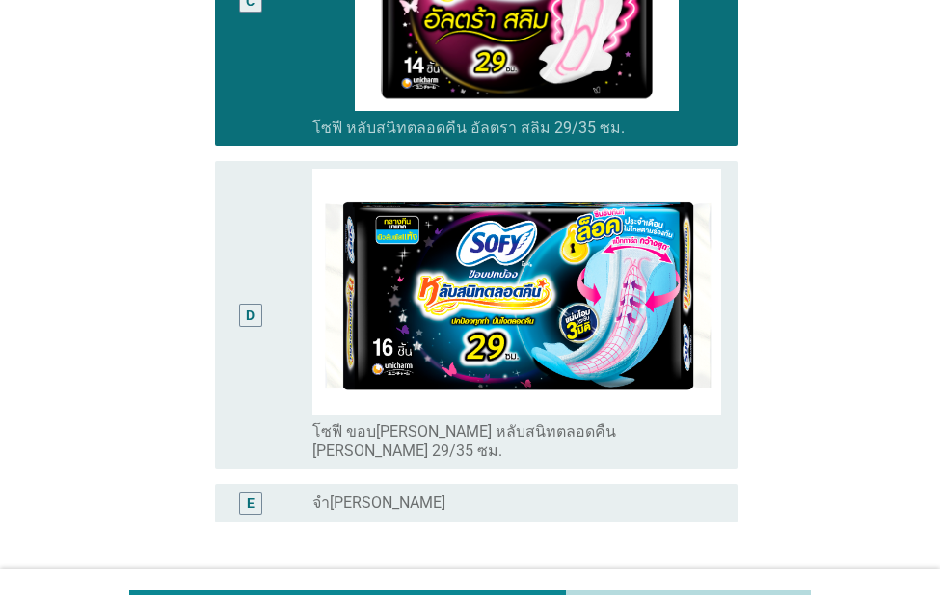
click at [254, 305] on div "D" at bounding box center [250, 315] width 9 height 20
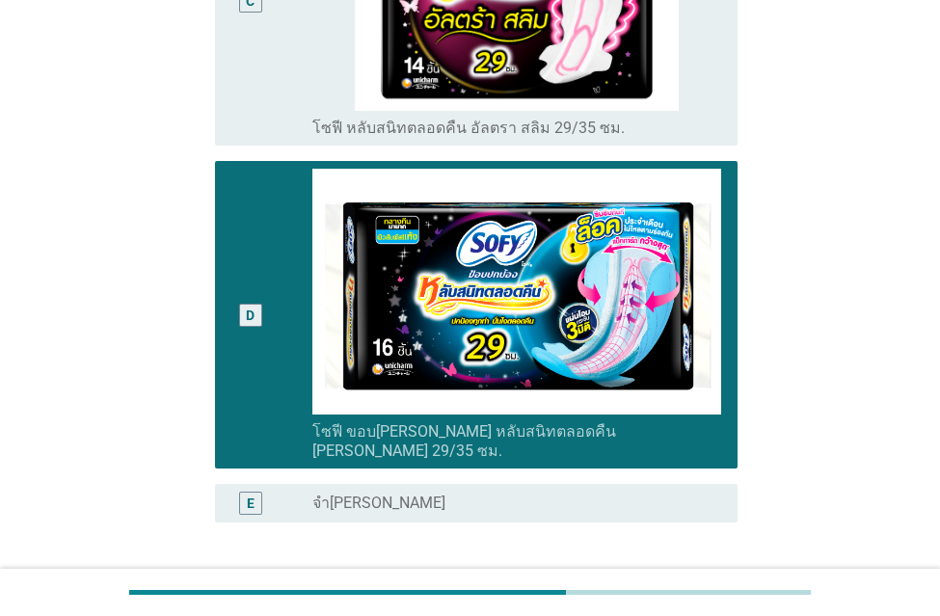
click at [699, 603] on div "ต่อไป" at bounding box center [687, 614] width 54 height 23
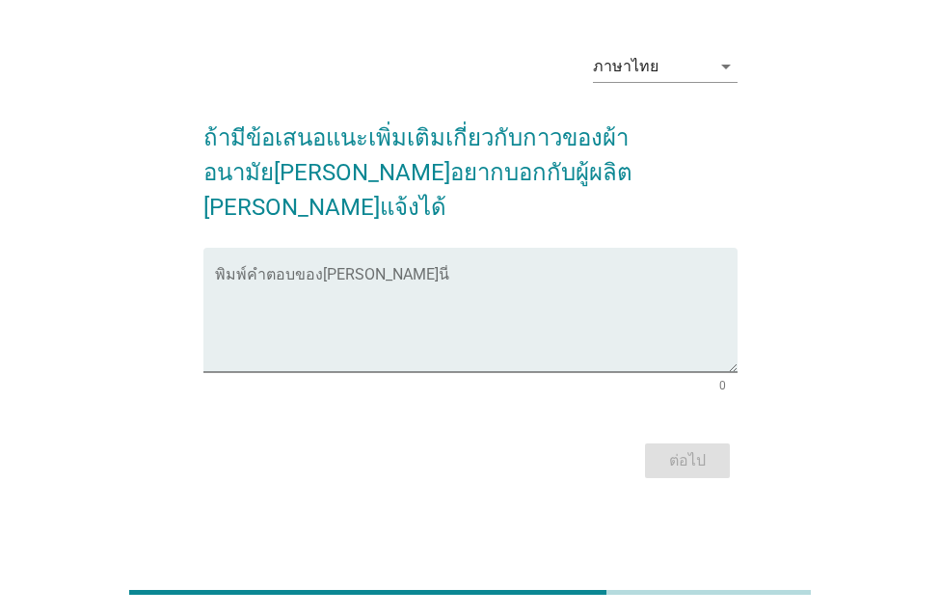
scroll to position [0, 0]
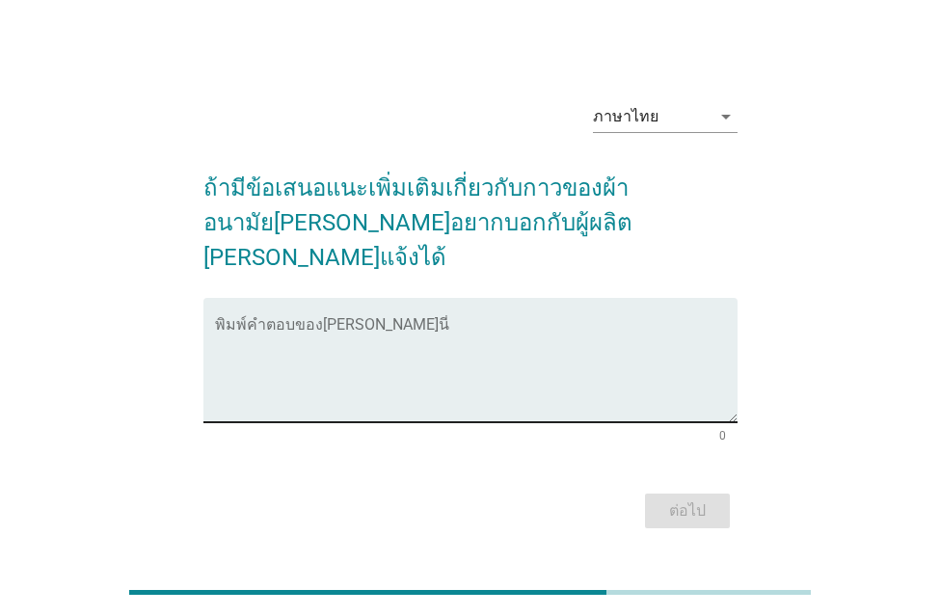
click at [580, 357] on textarea "พิมพ์คำตอบของคุณ ที่นี่" at bounding box center [476, 371] width 522 height 101
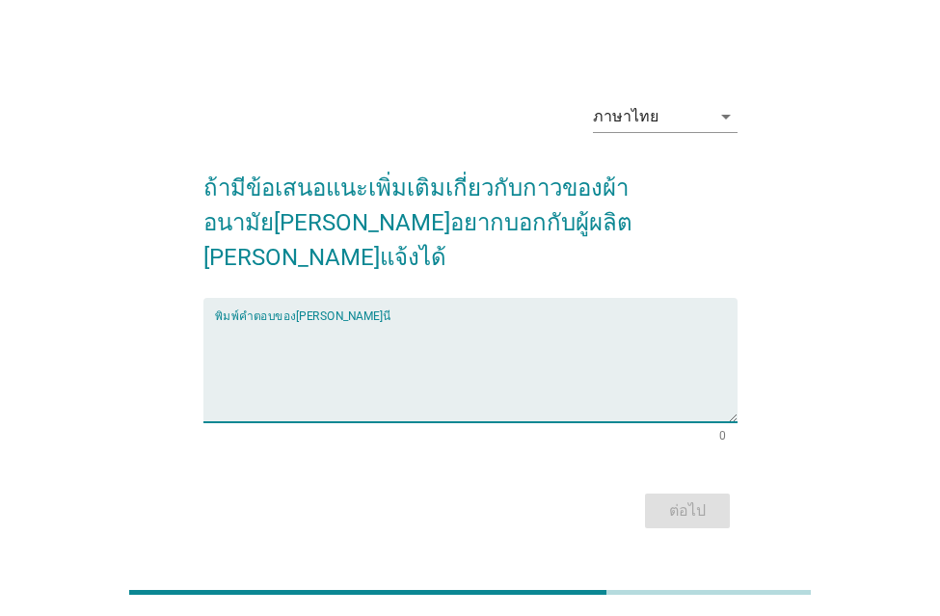
click at [391, 328] on textarea "พิมพ์คำตอบของคุณ ที่นี่" at bounding box center [476, 371] width 522 height 101
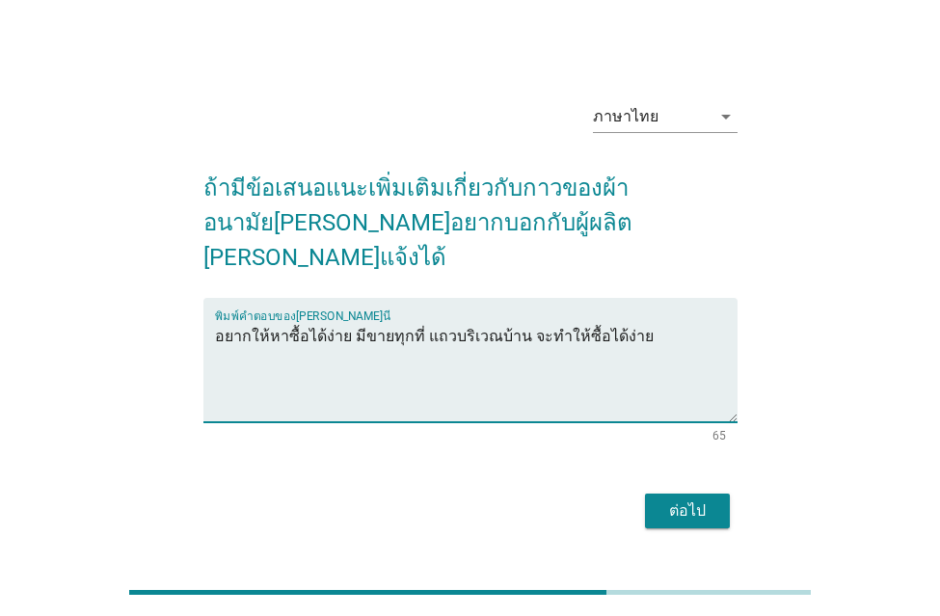
type textarea "อยากให้หาซื้อได้ง่าย มีขายทุกที่ แถวบริเวณบ้าน จะทำให้ซื้อได้ง่าย"
click at [704, 499] on div "ต่อไป" at bounding box center [687, 510] width 54 height 23
